Goal: Task Accomplishment & Management: Complete application form

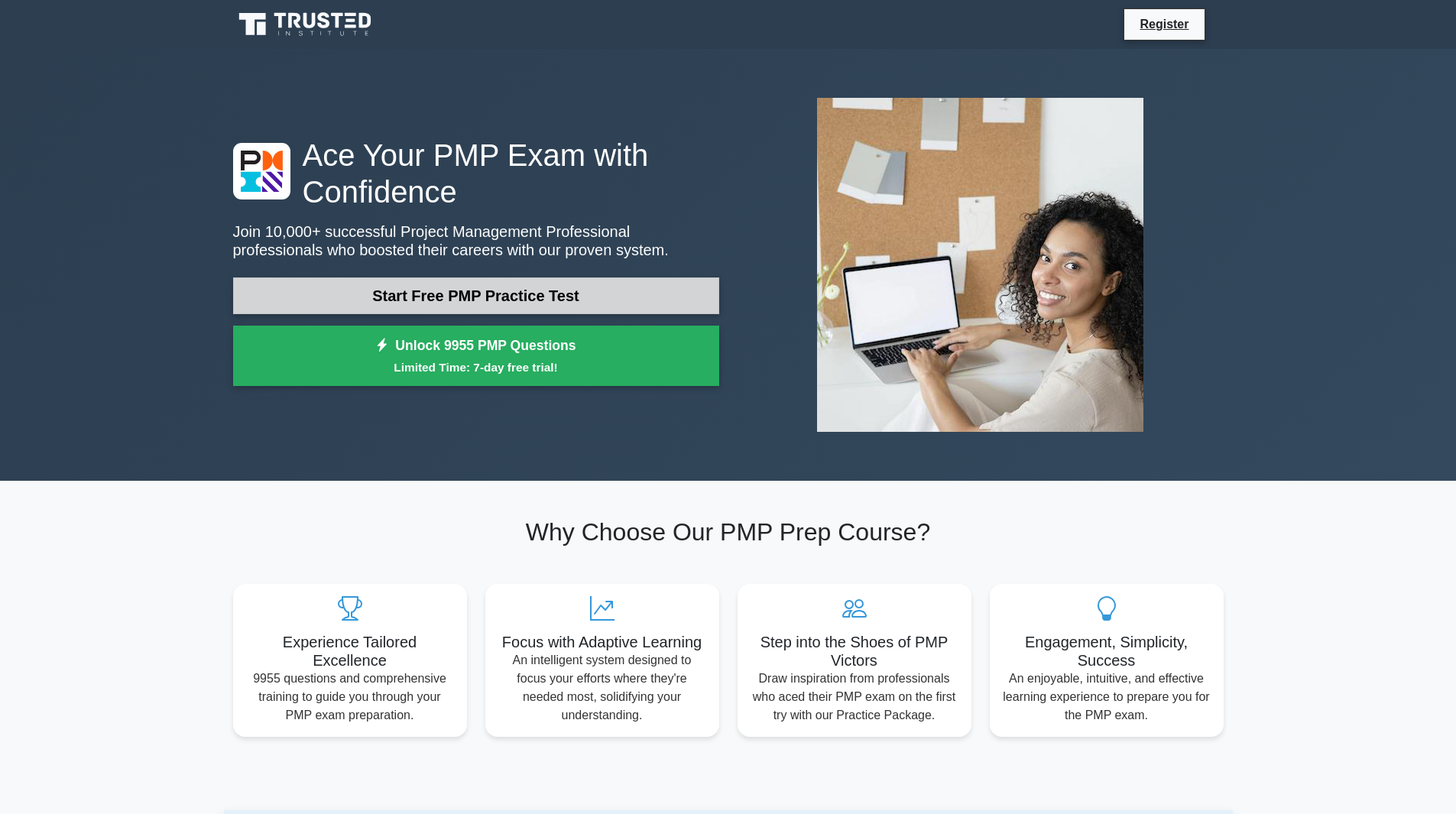
click at [518, 294] on link "Start Free PMP Practice Test" at bounding box center [476, 296] width 486 height 37
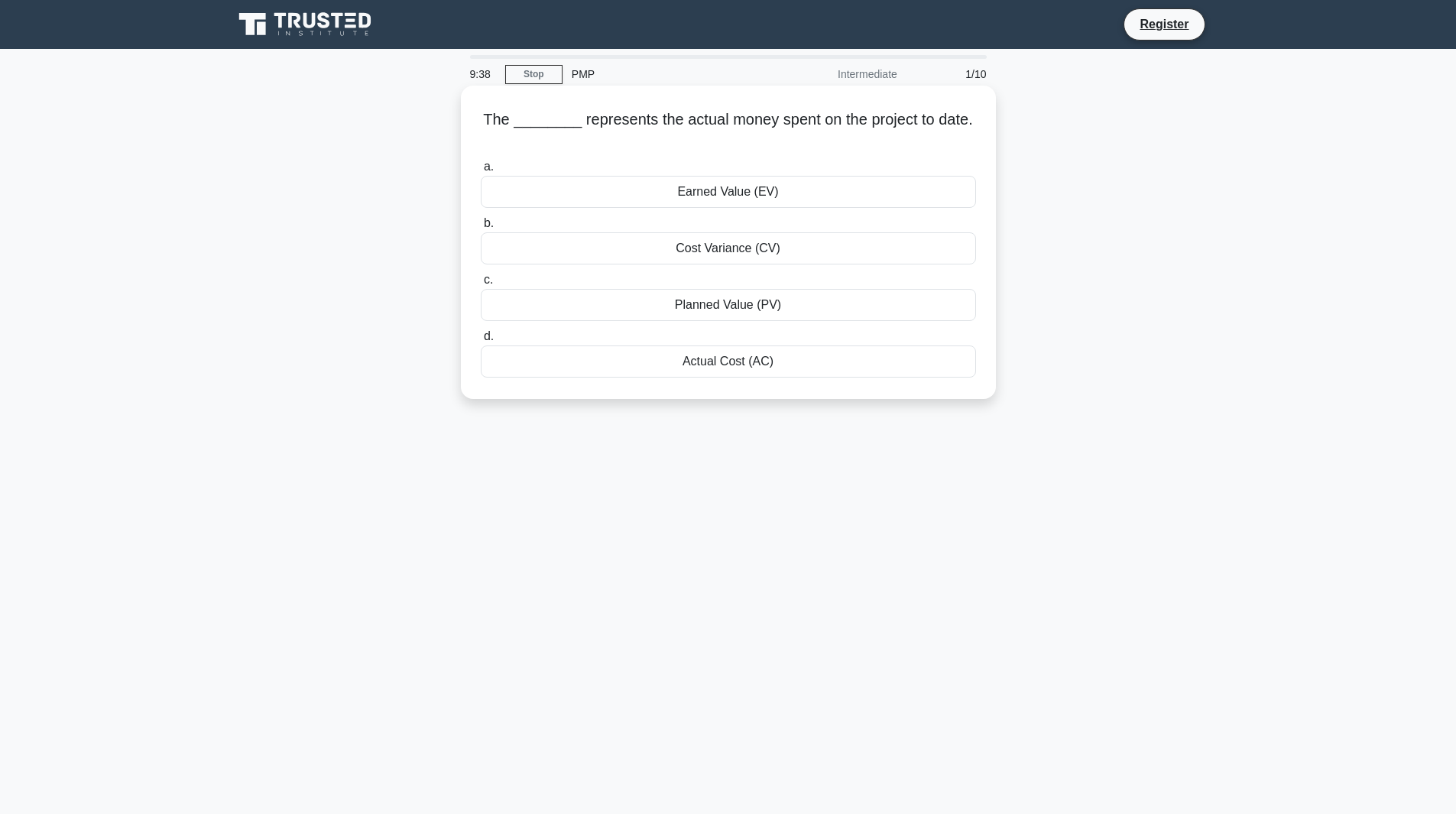
click at [742, 252] on div "Cost Variance (CV)" at bounding box center [728, 248] width 495 height 32
click at [481, 229] on input "b. Cost Variance (CV)" at bounding box center [481, 223] width 0 height 10
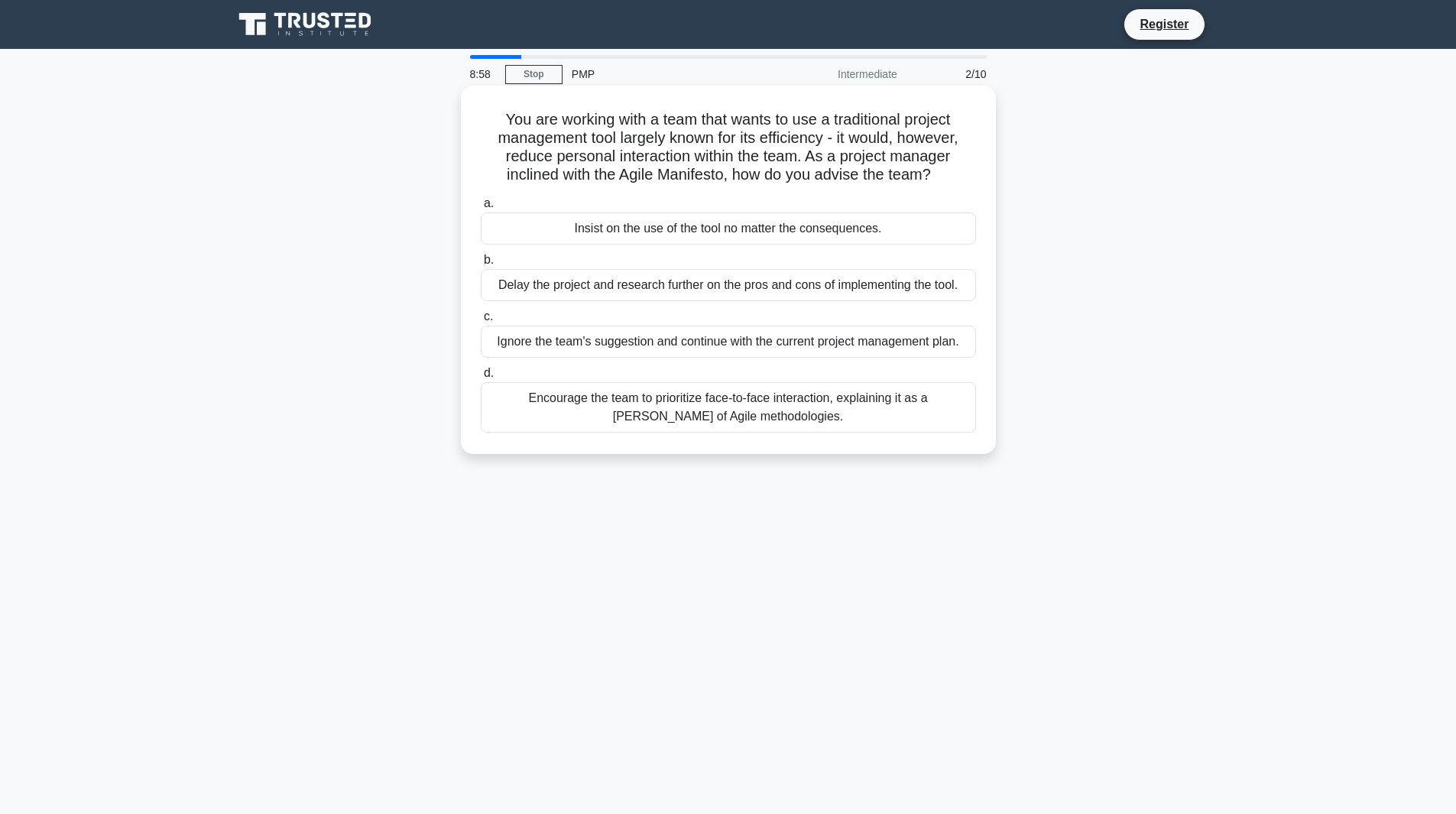
click at [538, 400] on div "Encourage the team to prioritize face-to-face interaction, explaining it as a t…" at bounding box center [728, 406] width 495 height 50
click at [481, 378] on input "d. Encourage the team to prioritize face-to-face interaction, explaining it as …" at bounding box center [481, 373] width 0 height 10
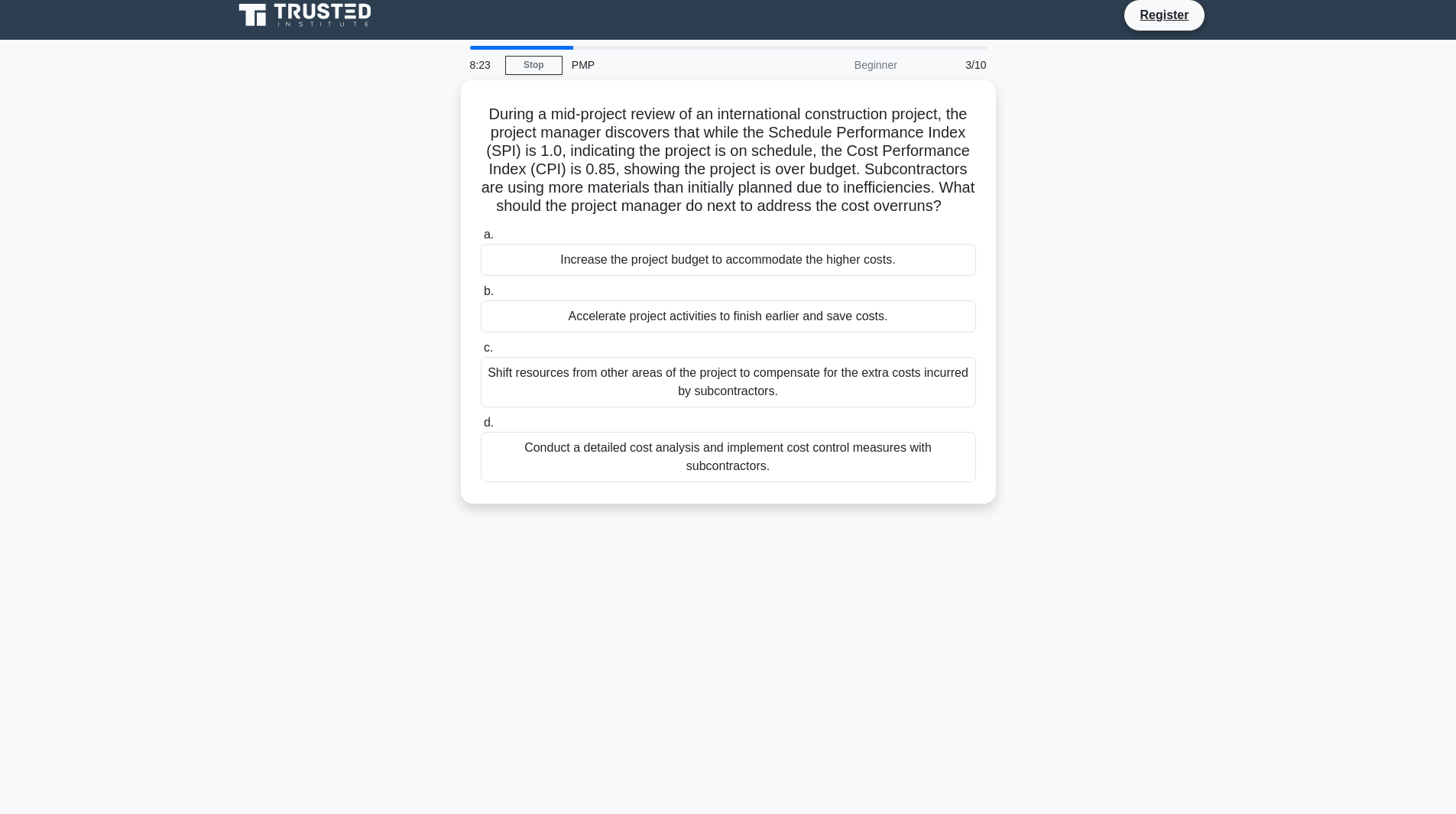
scroll to position [11, 0]
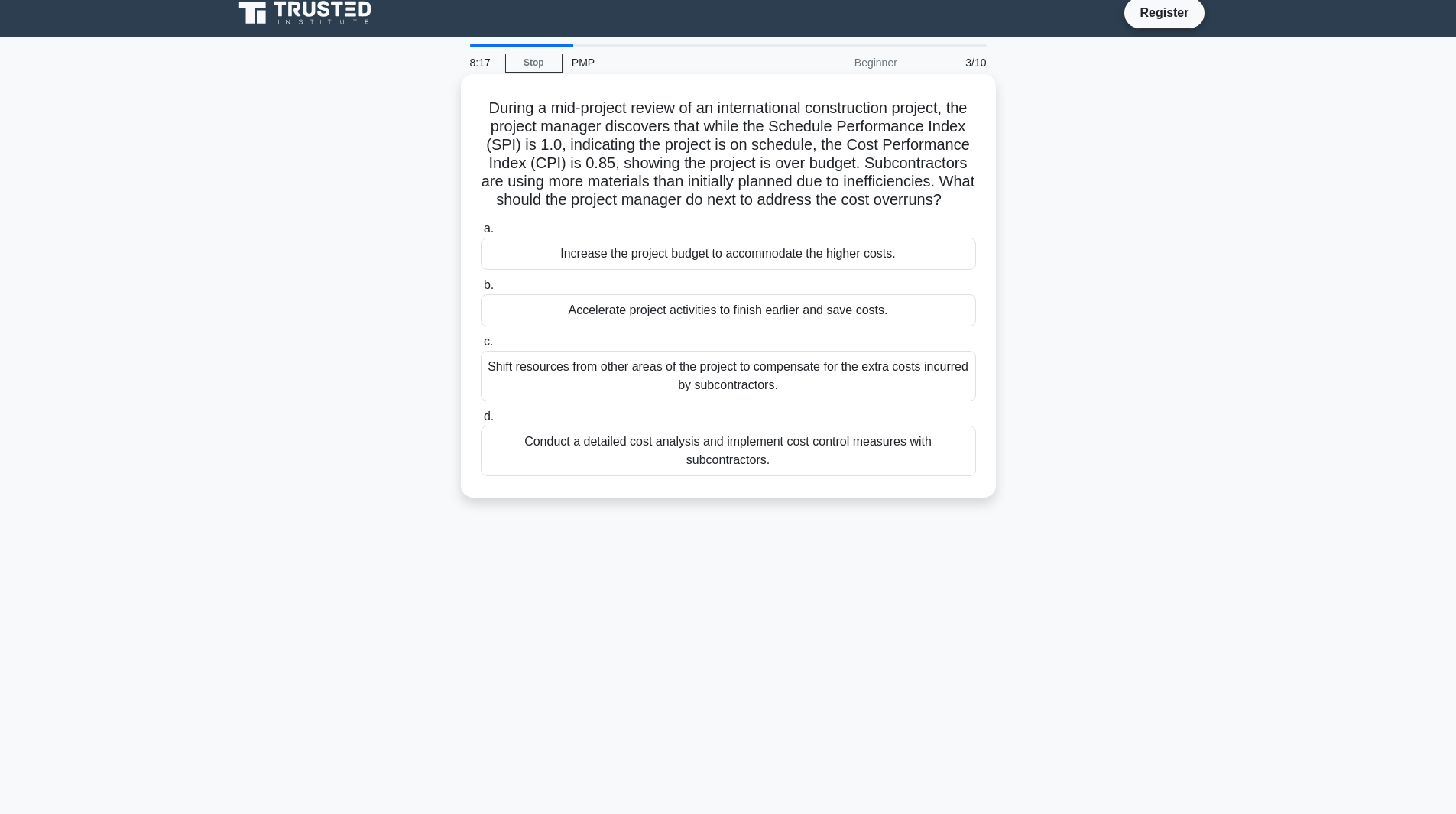
click at [562, 394] on div "Shift resources from other areas of the project to compensate for the extra cos…" at bounding box center [728, 375] width 495 height 50
click at [481, 347] on input "c. Shift resources from other areas of the project to compensate for the extra …" at bounding box center [481, 342] width 0 height 10
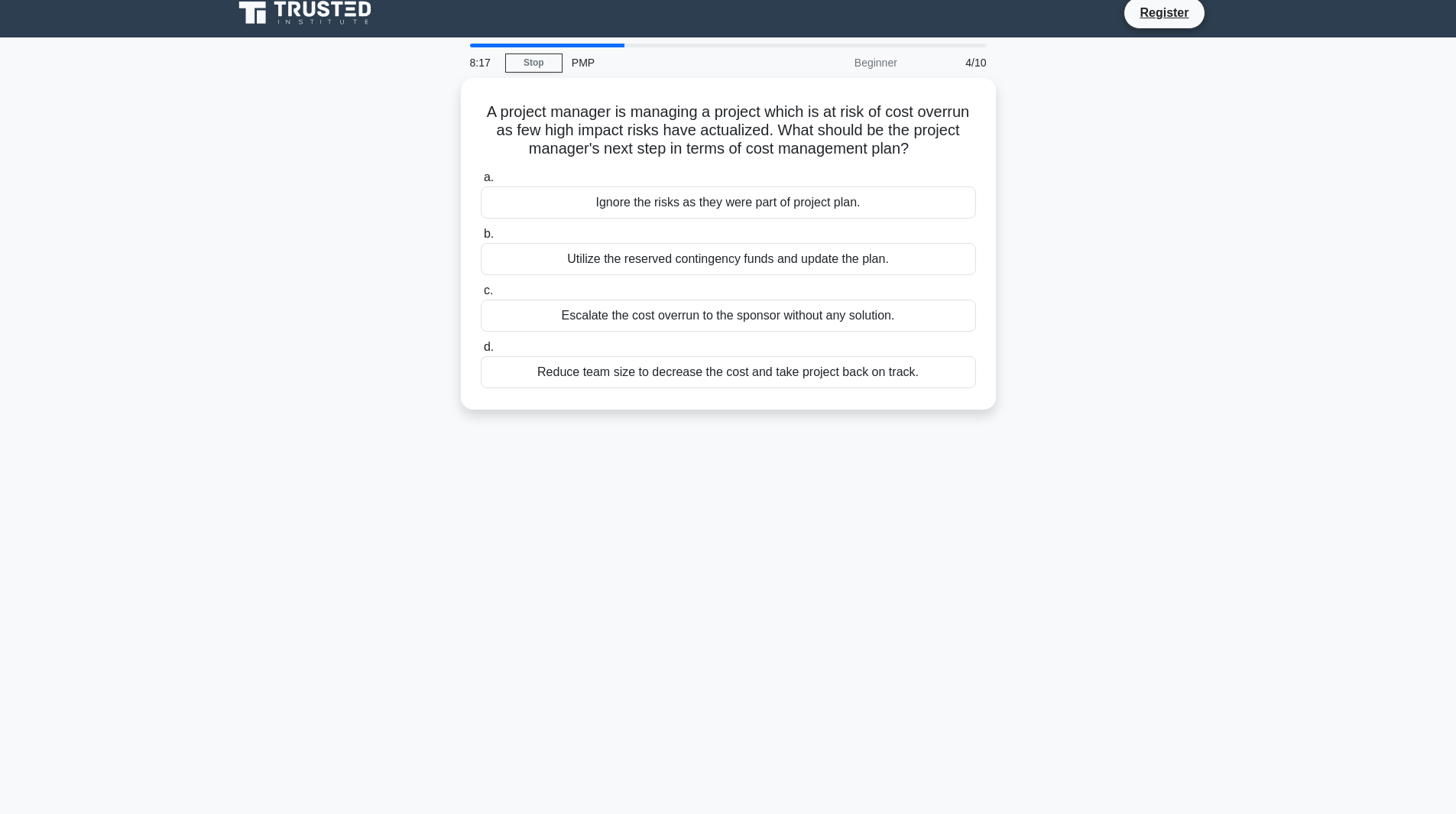
scroll to position [0, 0]
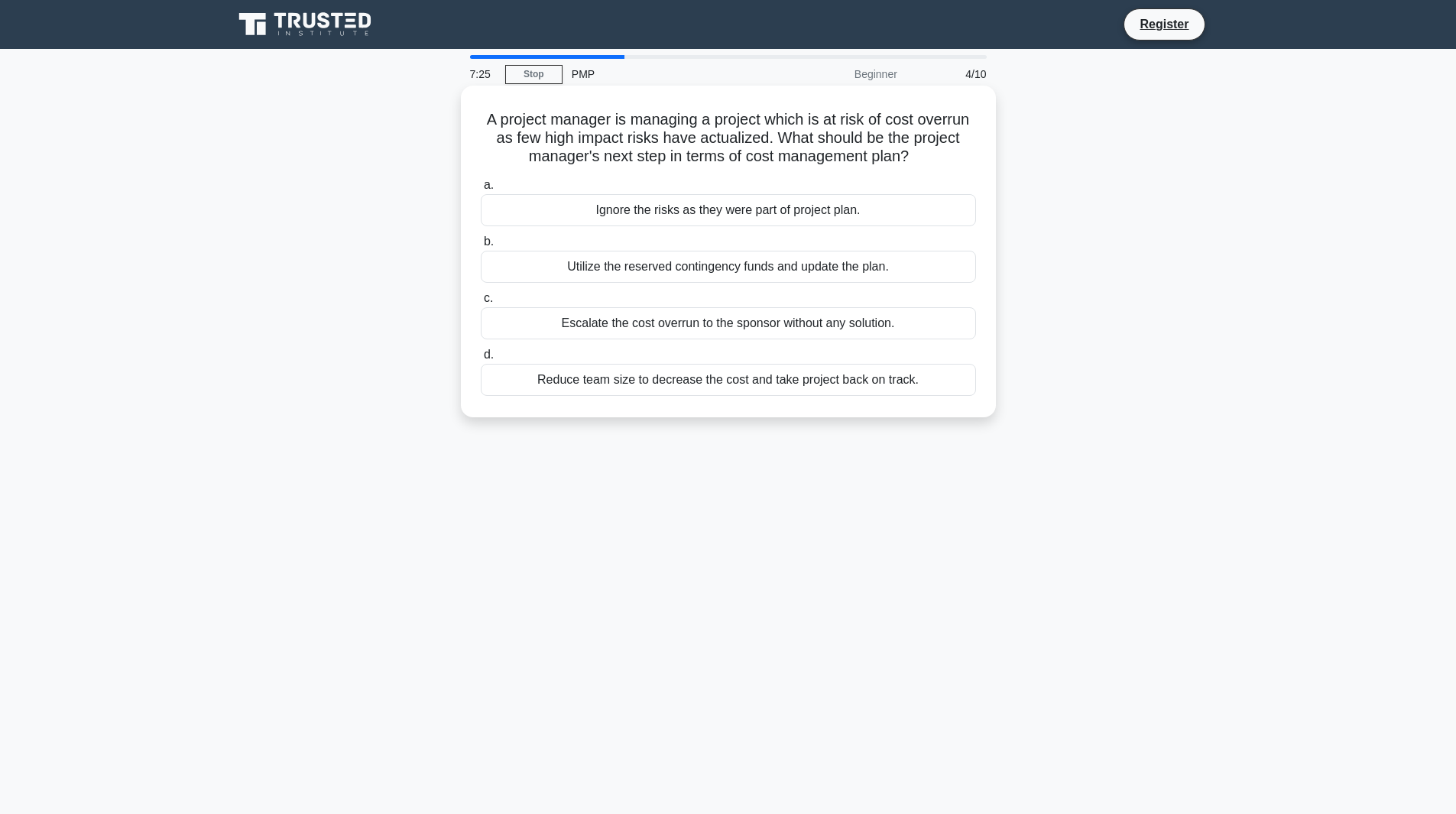
click at [639, 327] on div "Escalate the cost overrun to the sponsor without any solution." at bounding box center [728, 323] width 495 height 32
click at [481, 303] on input "c. Escalate the cost overrun to the sponsor without any solution." at bounding box center [481, 298] width 0 height 10
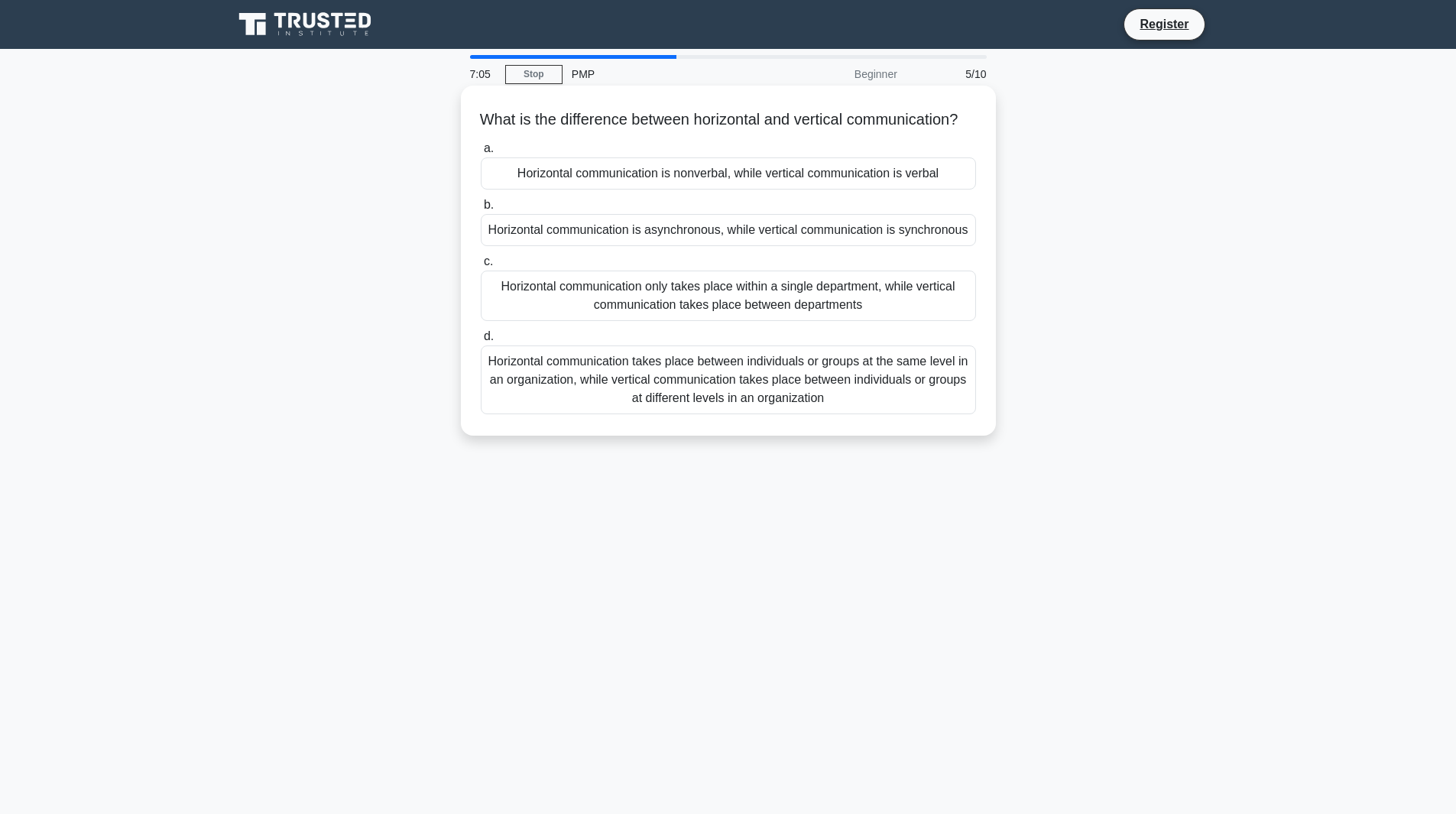
click at [865, 406] on div "Horizontal communication takes place between individuals or groups at the same …" at bounding box center [728, 380] width 495 height 69
click at [481, 342] on input "d. Horizontal communication takes place between individuals or groups at the sa…" at bounding box center [481, 336] width 0 height 10
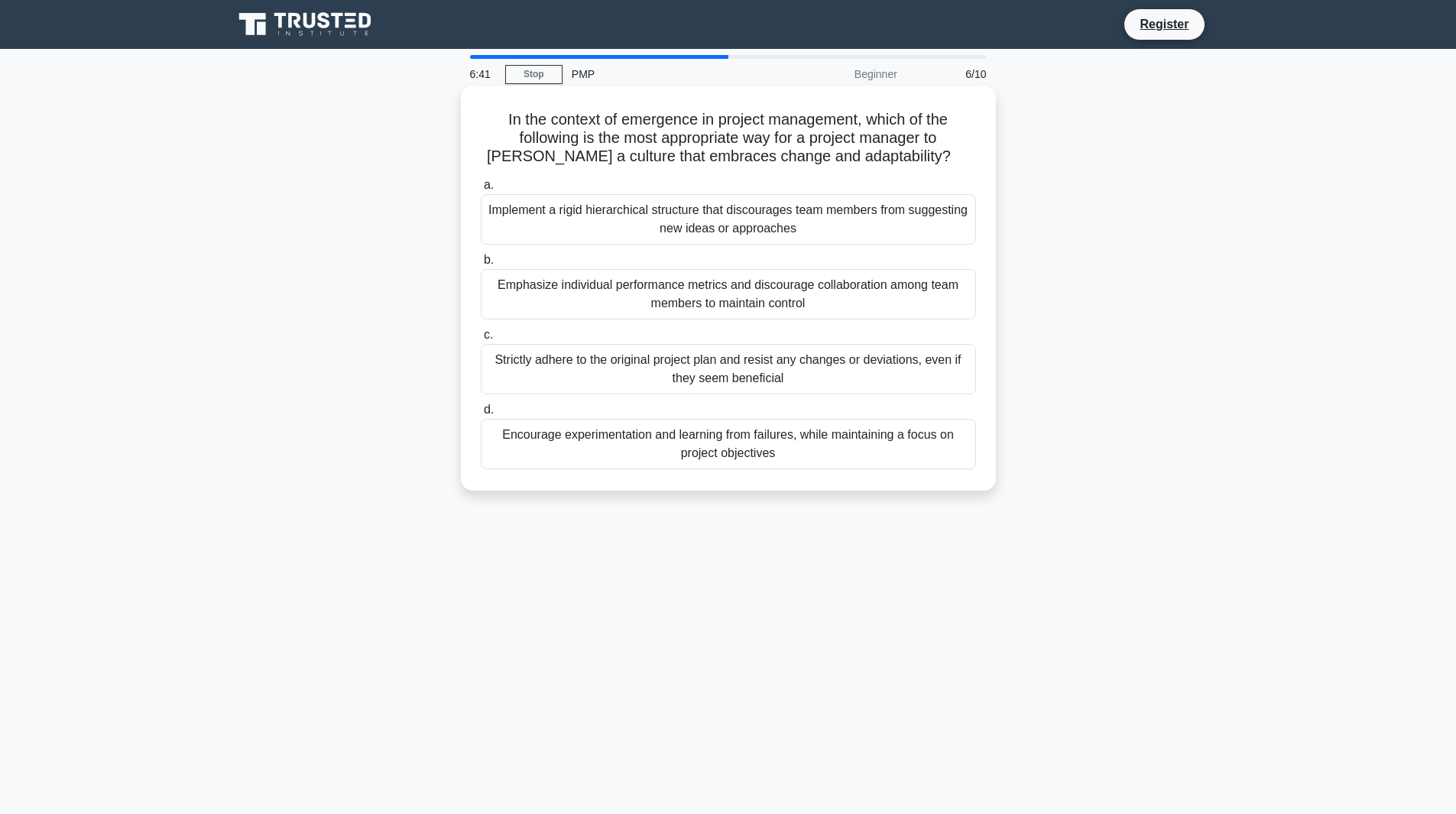
click at [578, 452] on div "Encourage experimentation and learning from failures, while maintaining a focus…" at bounding box center [728, 443] width 495 height 50
click at [481, 415] on input "d. Encourage experimentation and learning from failures, while maintaining a fo…" at bounding box center [481, 410] width 0 height 10
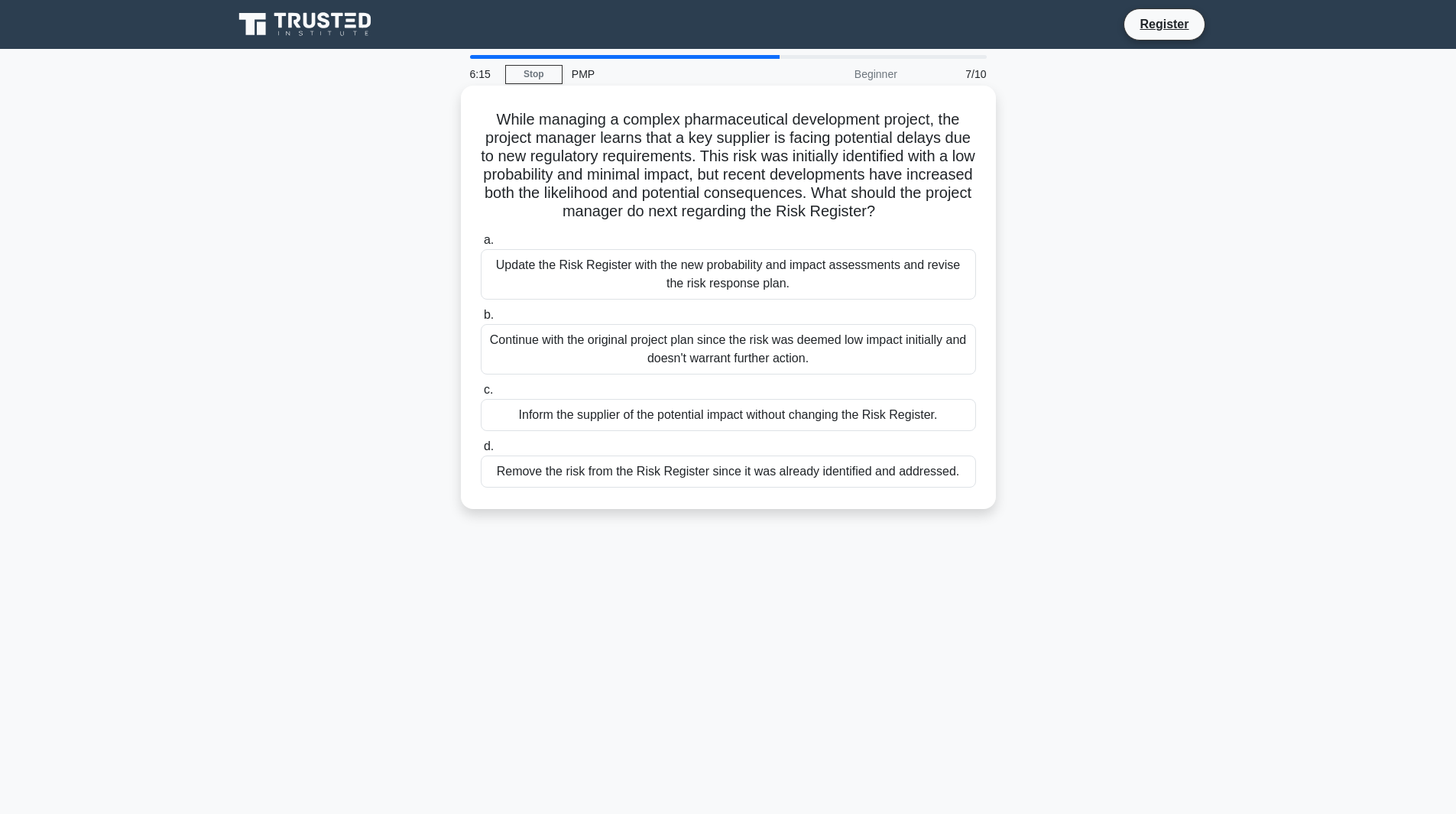
click at [818, 288] on div "Update the Risk Register with the new probability and impact assessments and re…" at bounding box center [728, 274] width 495 height 50
click at [481, 246] on input "a. Update the Risk Register with the new probability and impact assessments and…" at bounding box center [481, 240] width 0 height 10
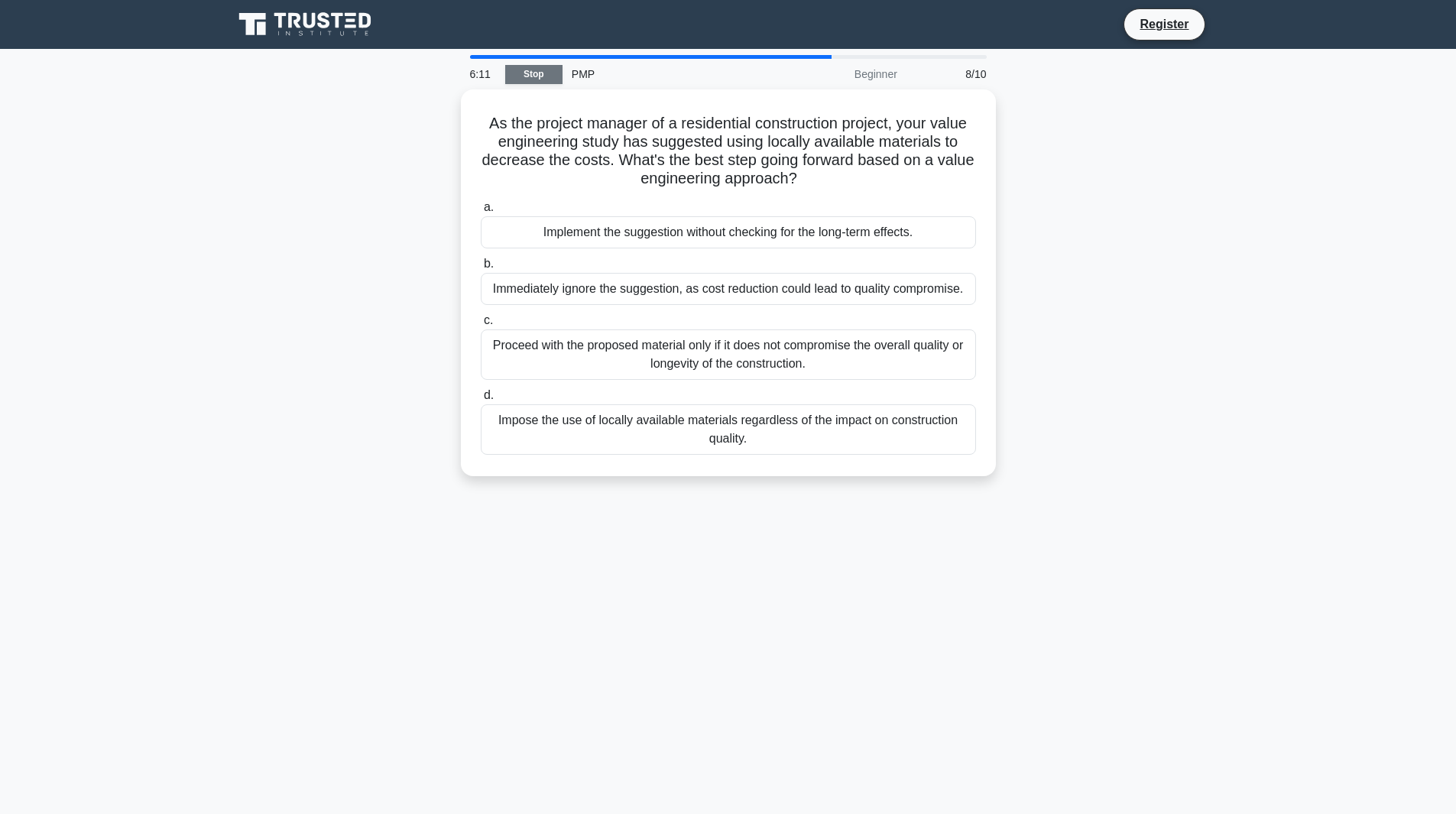
click at [546, 74] on link "Stop" at bounding box center [534, 75] width 58 height 19
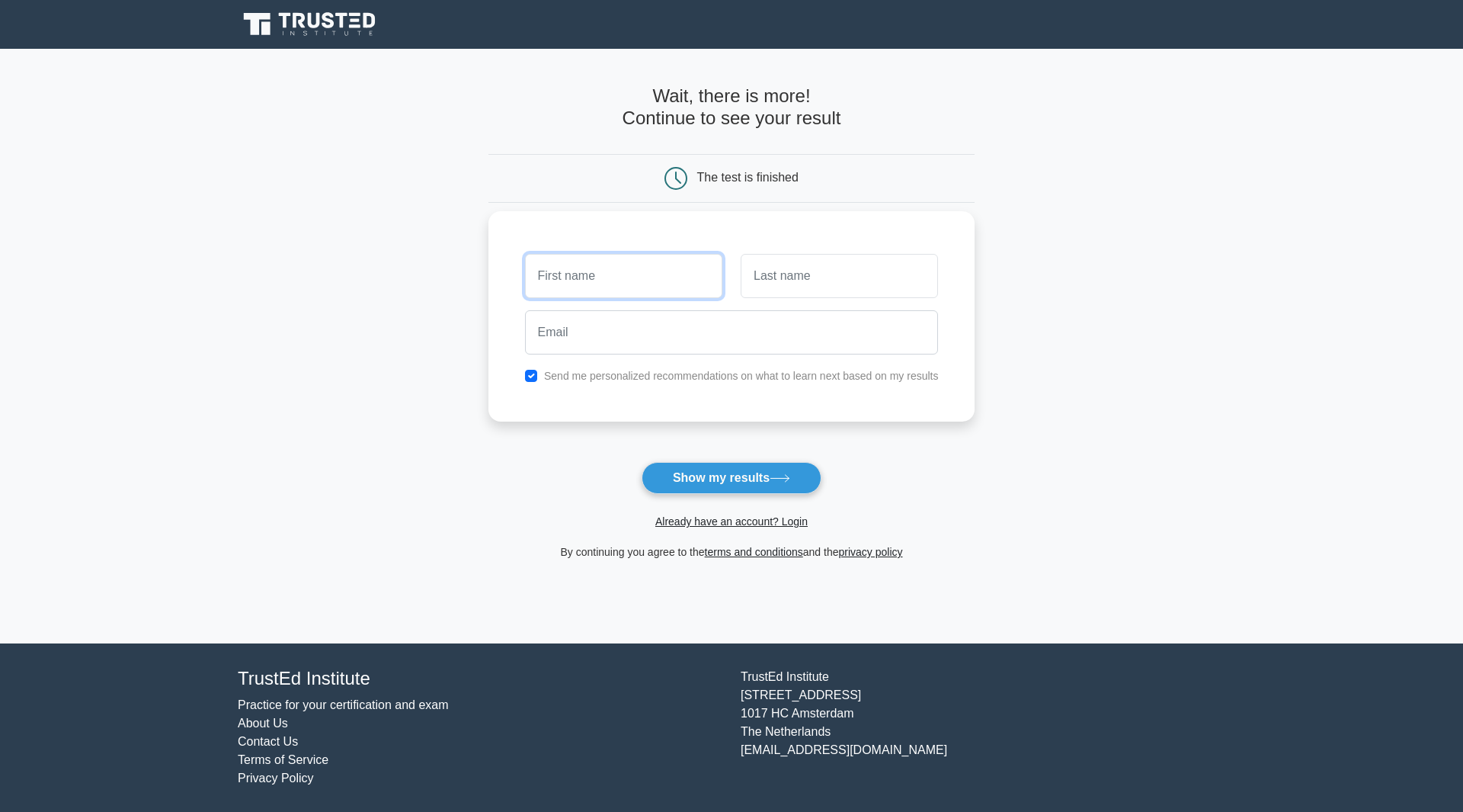
click at [666, 289] on input "text" at bounding box center [624, 275] width 198 height 44
type input "[PERSON_NAME]"
click at [872, 270] on input "text" at bounding box center [839, 275] width 198 height 44
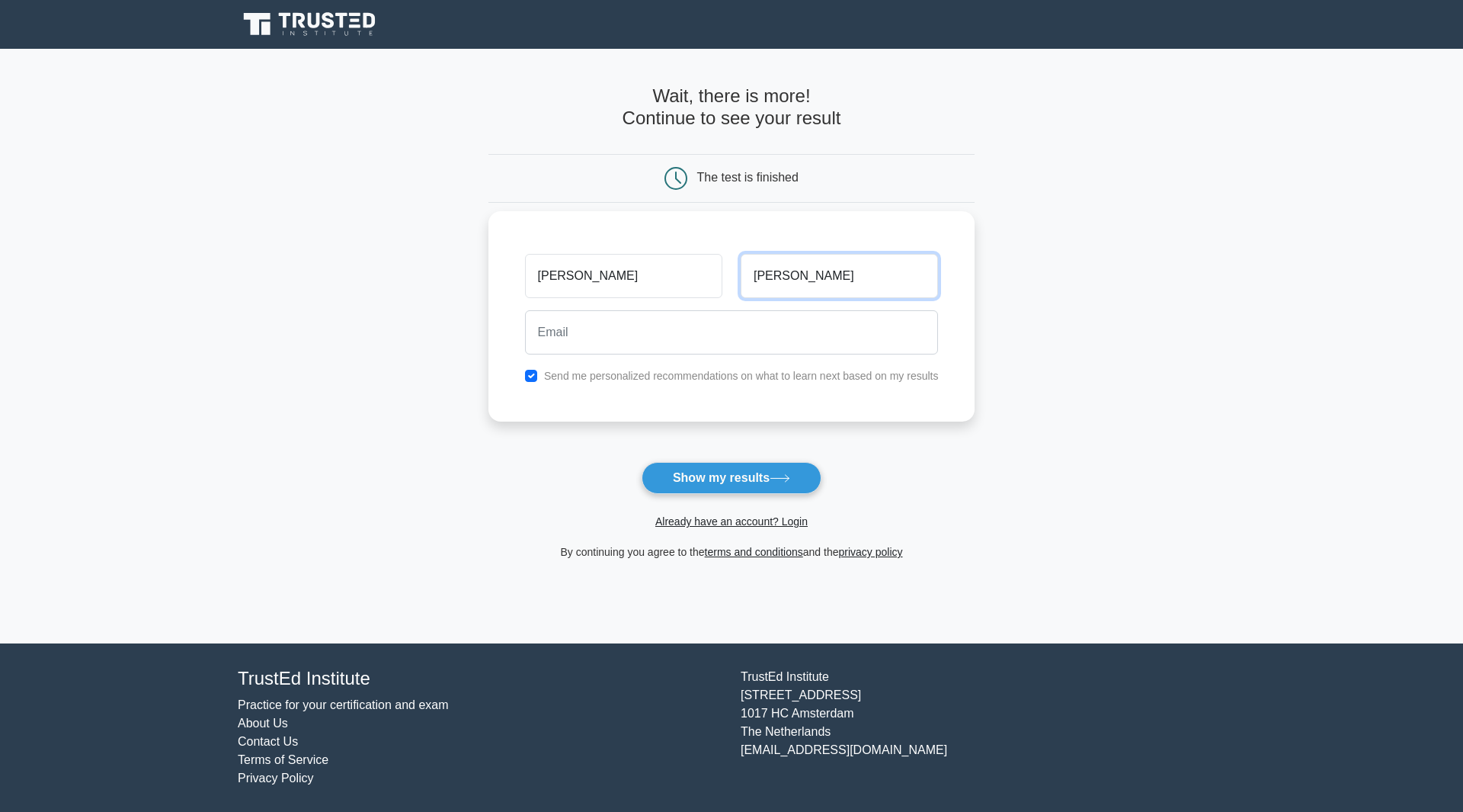
type input "[PERSON_NAME]"
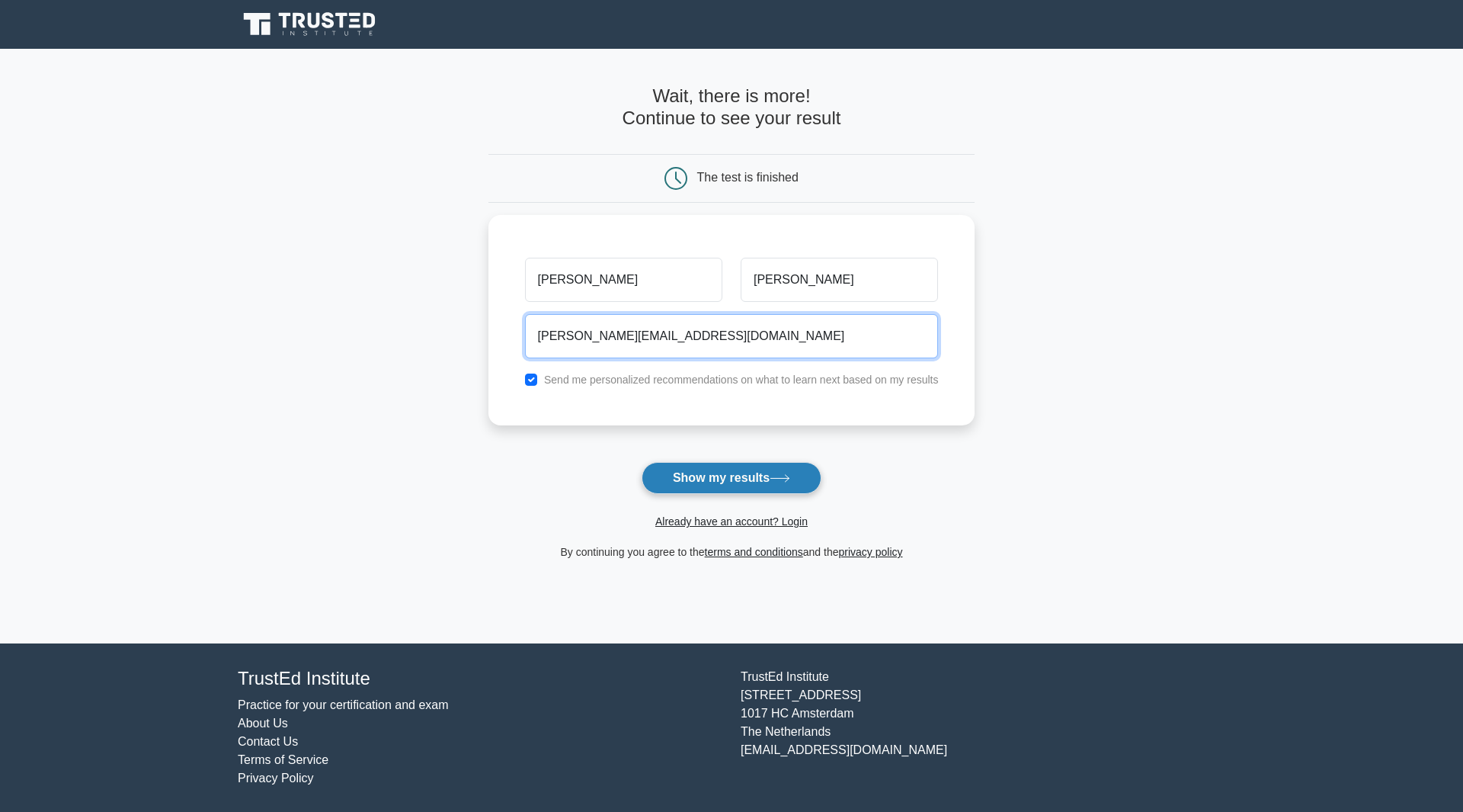
type input "[PERSON_NAME][EMAIL_ADDRESS][DOMAIN_NAME]"
click at [734, 479] on button "Show my results" at bounding box center [731, 478] width 180 height 32
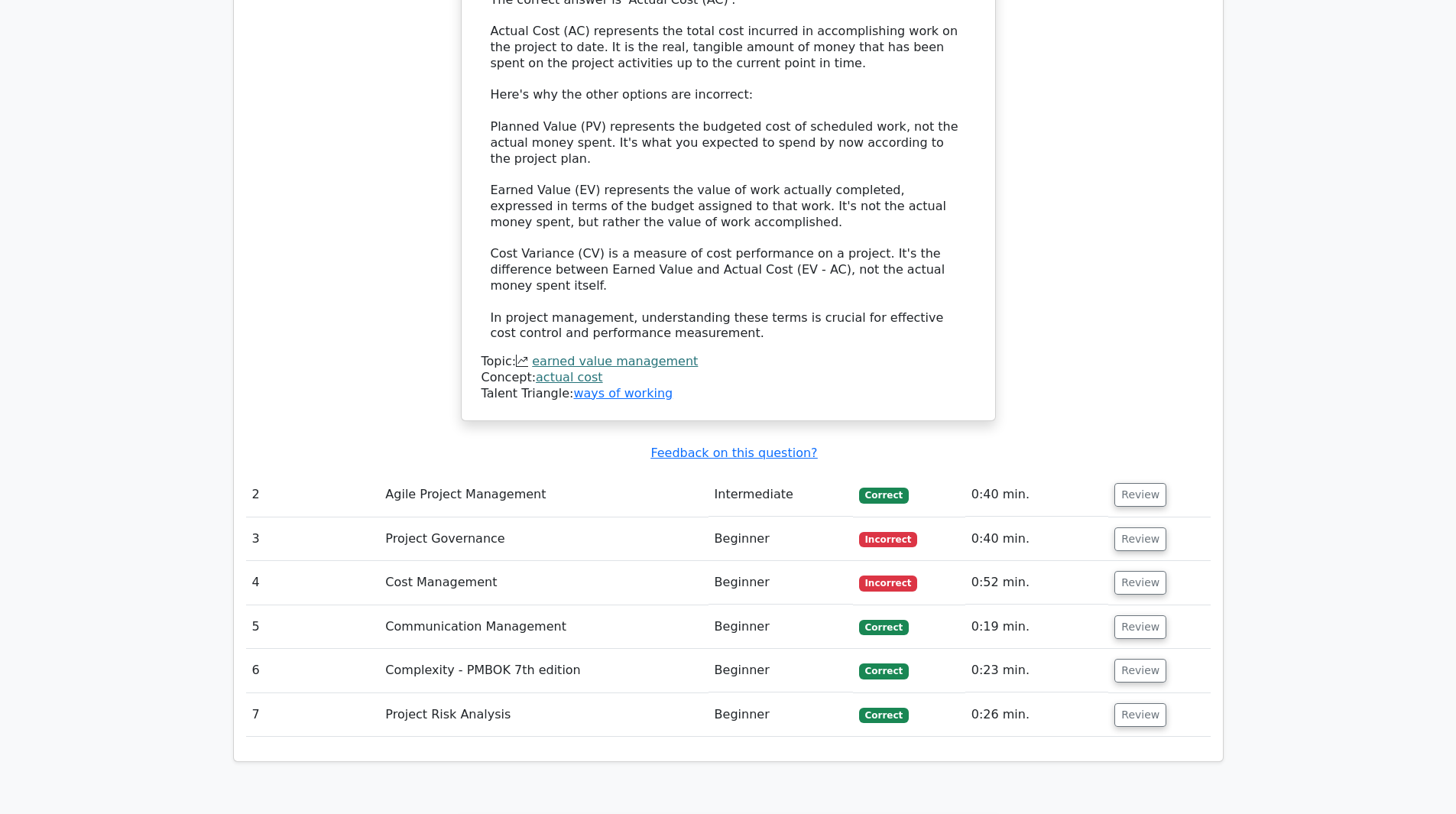
scroll to position [1757, 0]
